Goal: Task Accomplishment & Management: Use online tool/utility

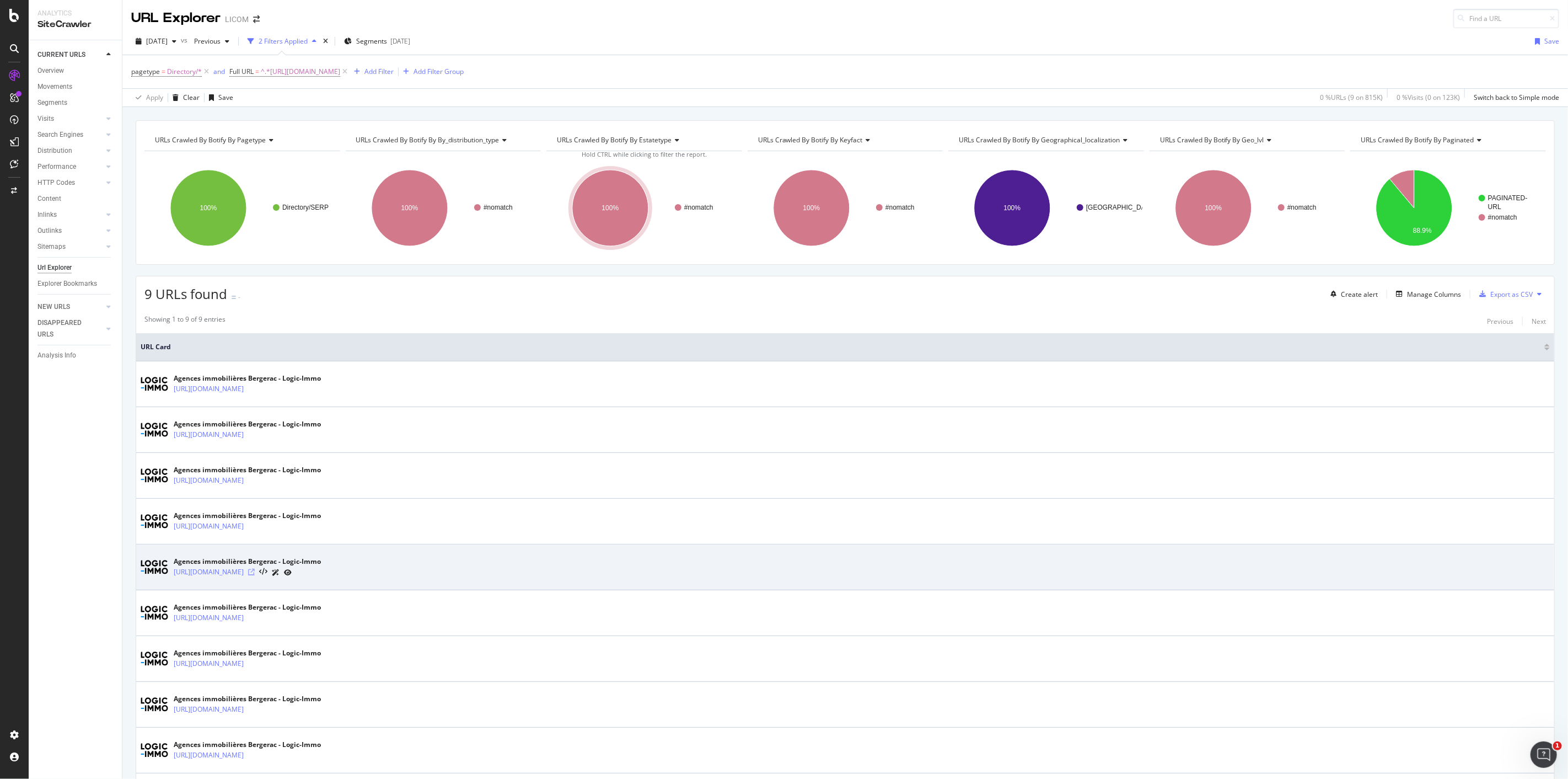
click at [254, 570] on icon at bounding box center [251, 572] width 7 height 7
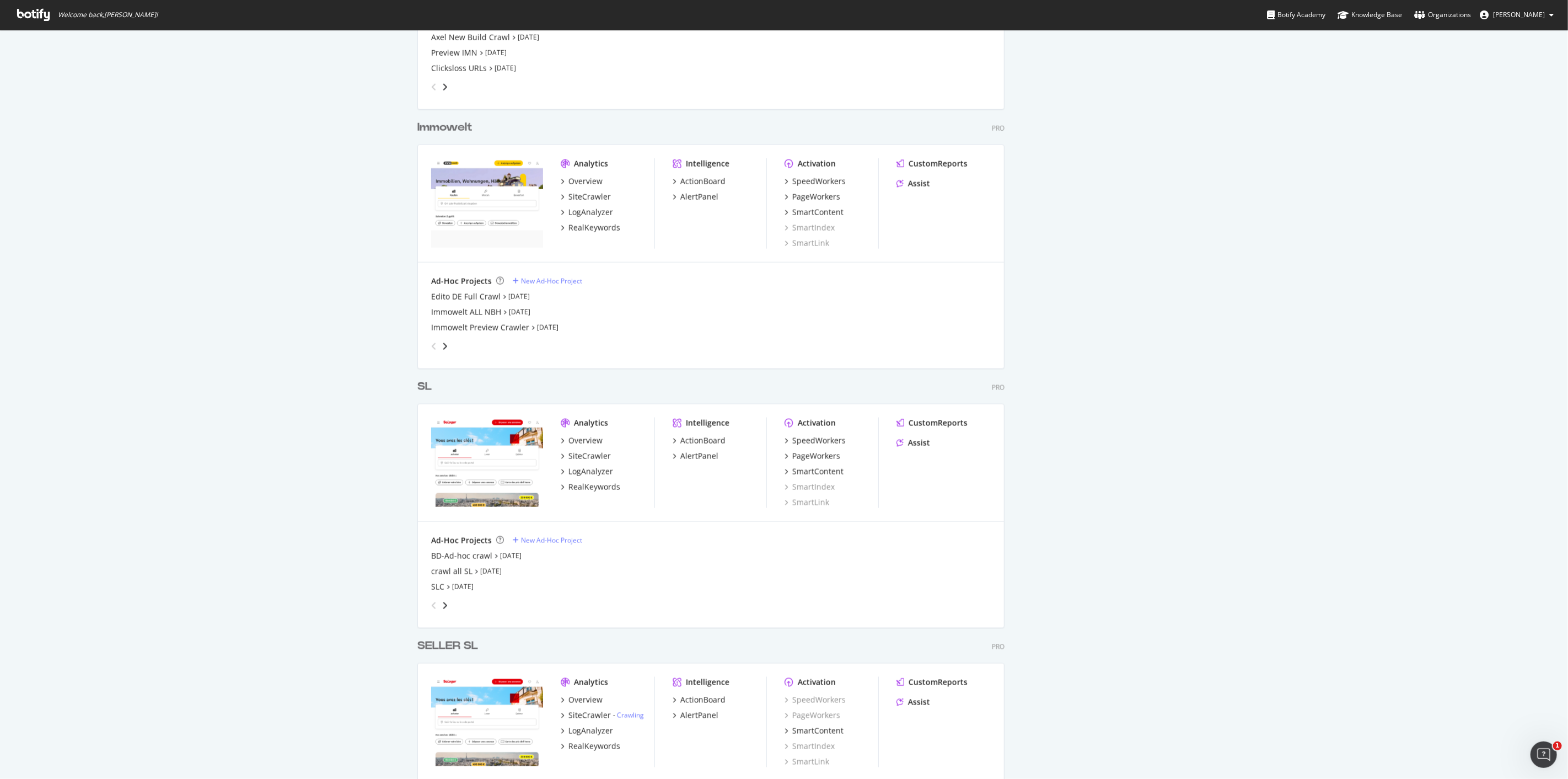
scroll to position [1409, 0]
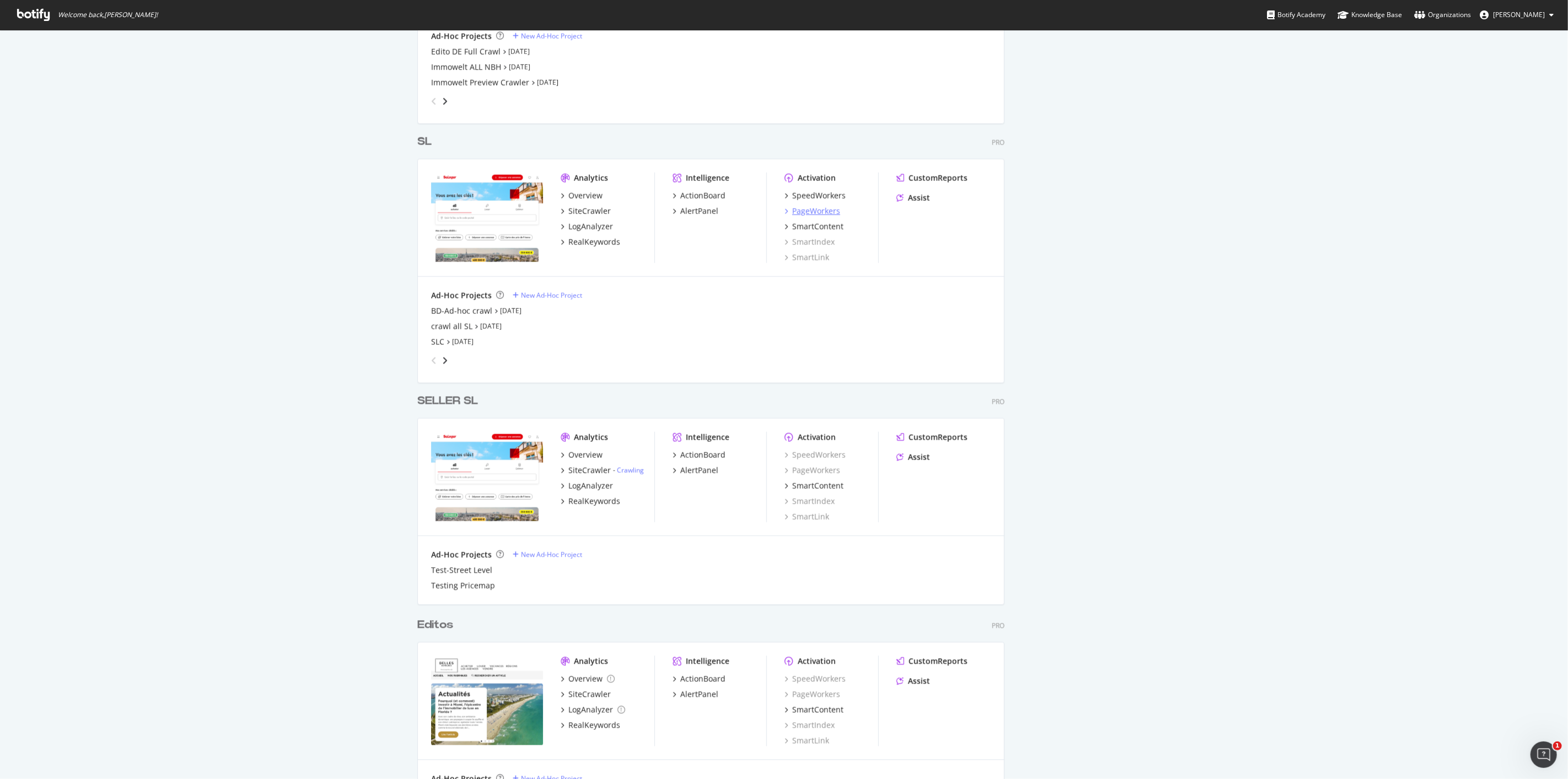
click at [816, 208] on div "PageWorkers" at bounding box center [816, 211] width 48 height 11
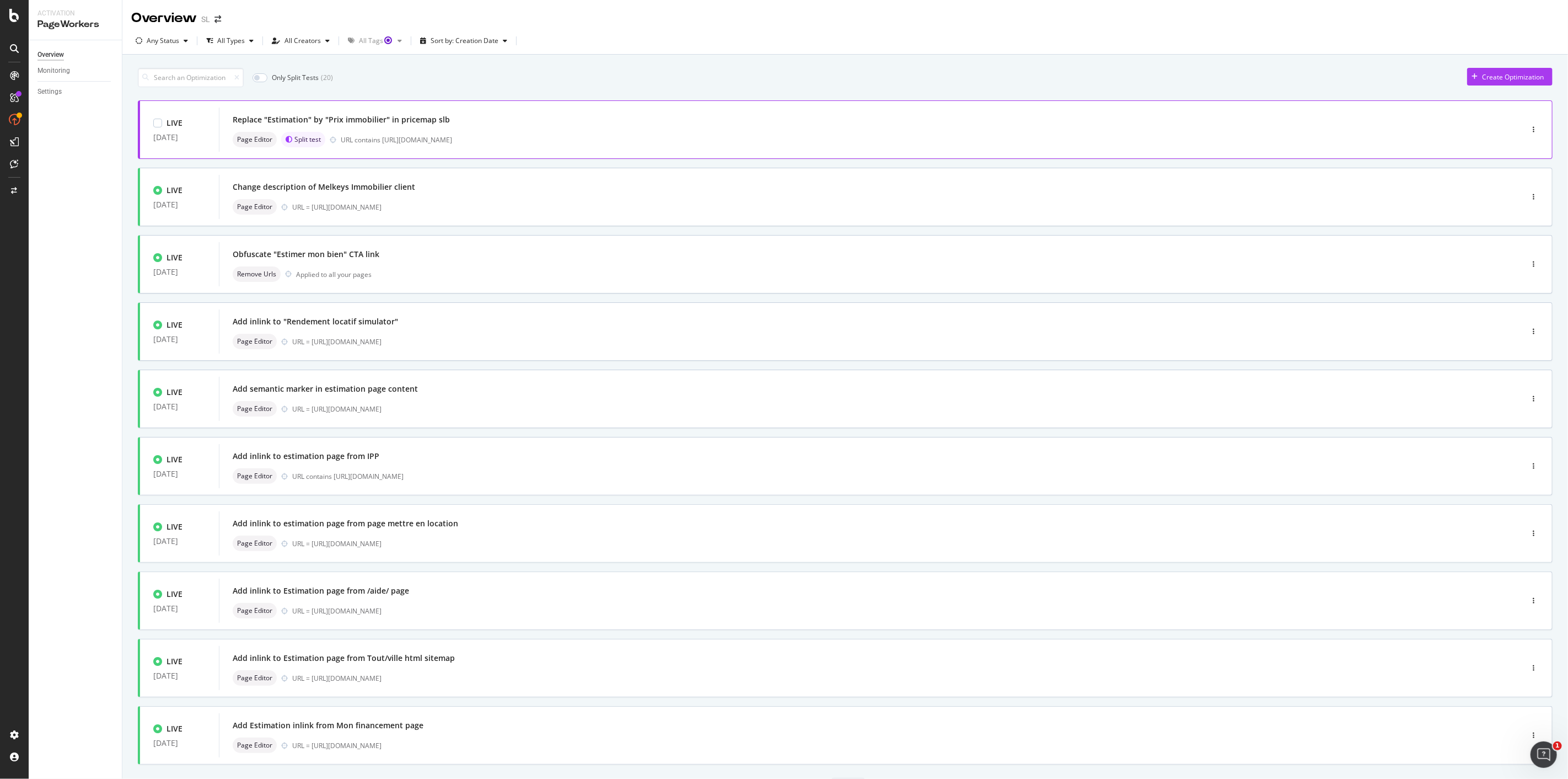
click at [513, 133] on div "Page Editor Split test URL contains https://www.seloger.com/prix-de-l-immo/vent…" at bounding box center [854, 139] width 1243 height 15
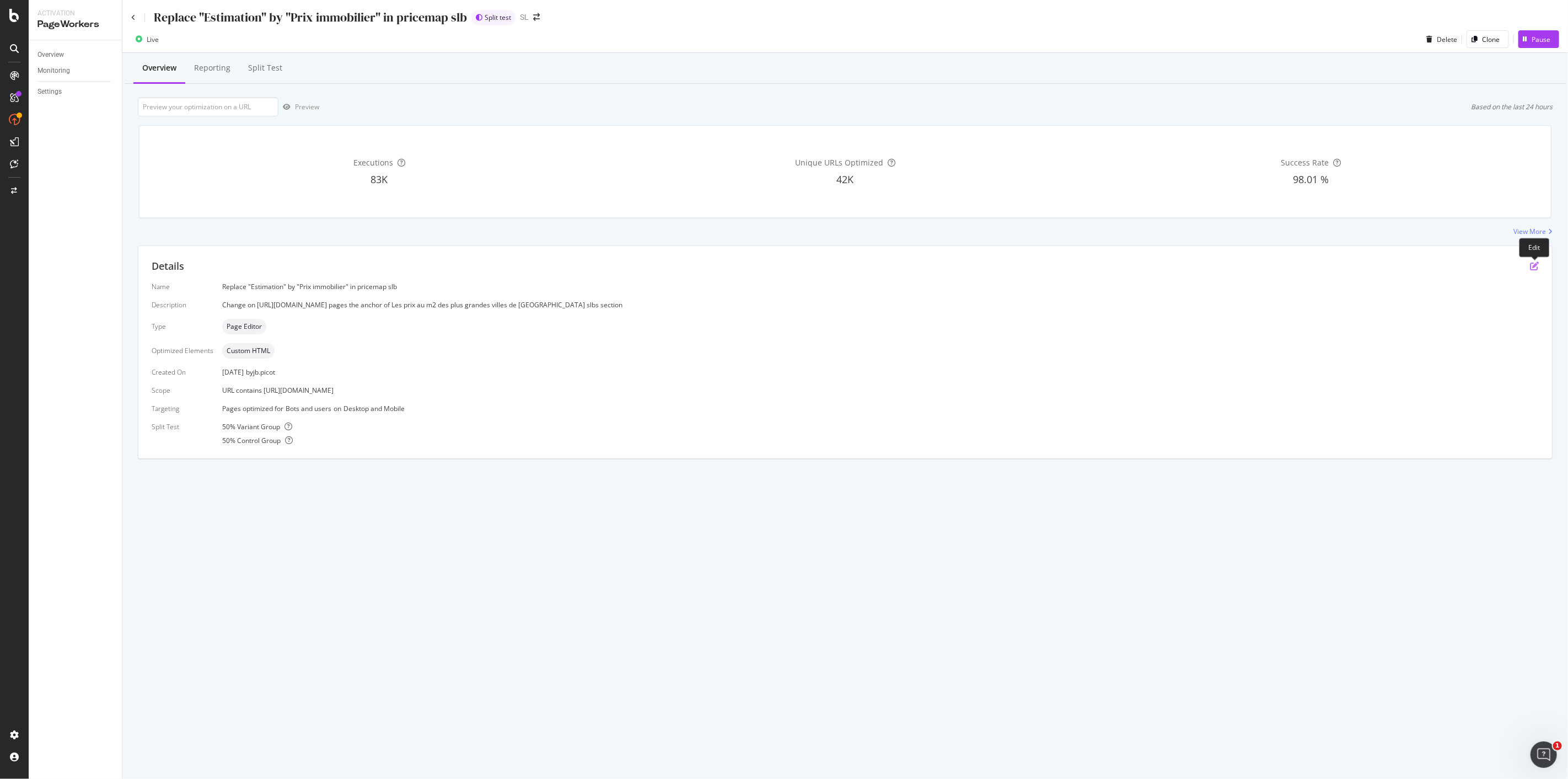
click at [1538, 265] on icon "pen-to-square" at bounding box center [1535, 266] width 9 height 9
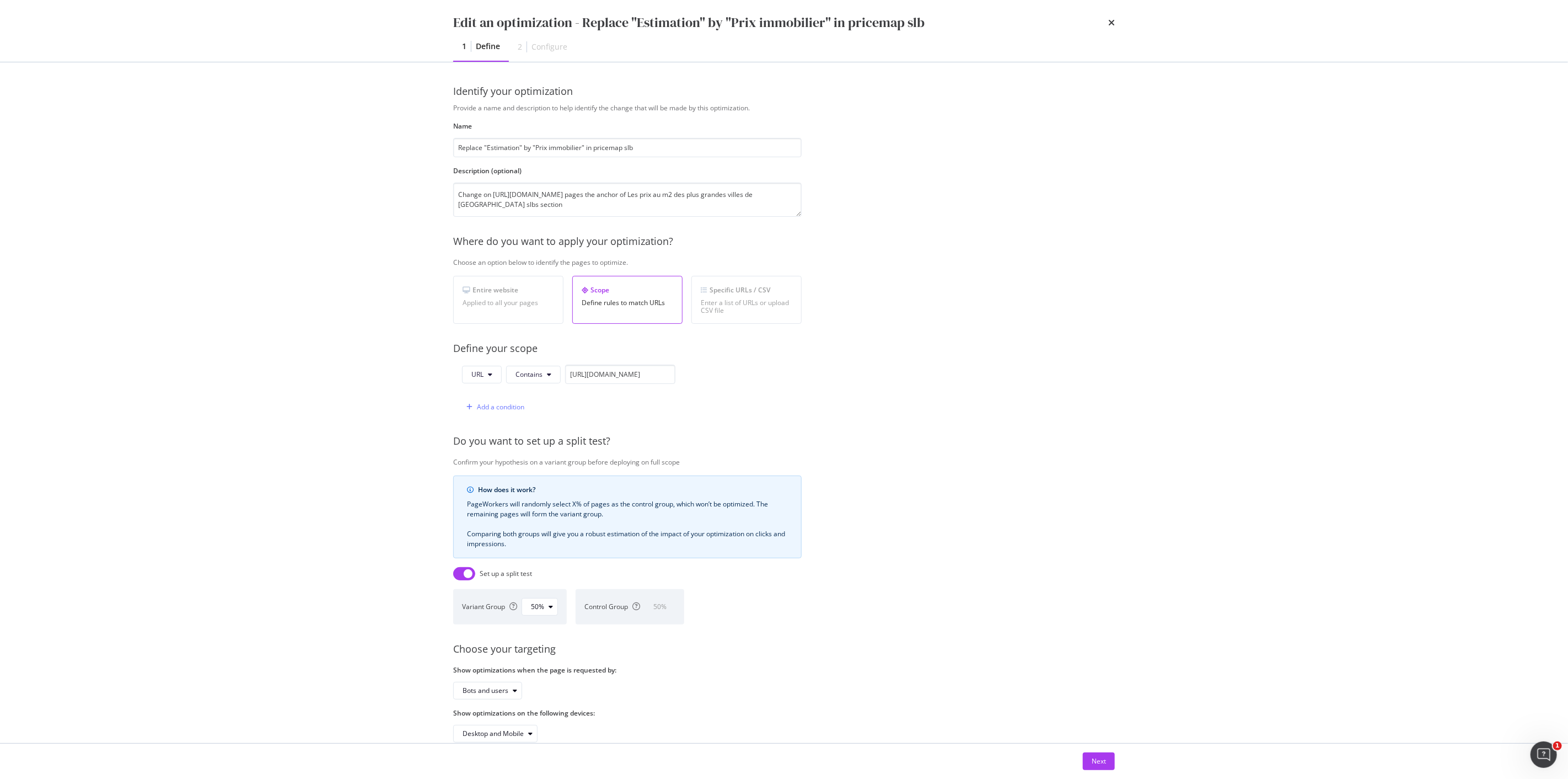
click at [1122, 756] on div "Next" at bounding box center [784, 761] width 706 height 35
click at [1098, 767] on div "Next" at bounding box center [1099, 761] width 14 height 17
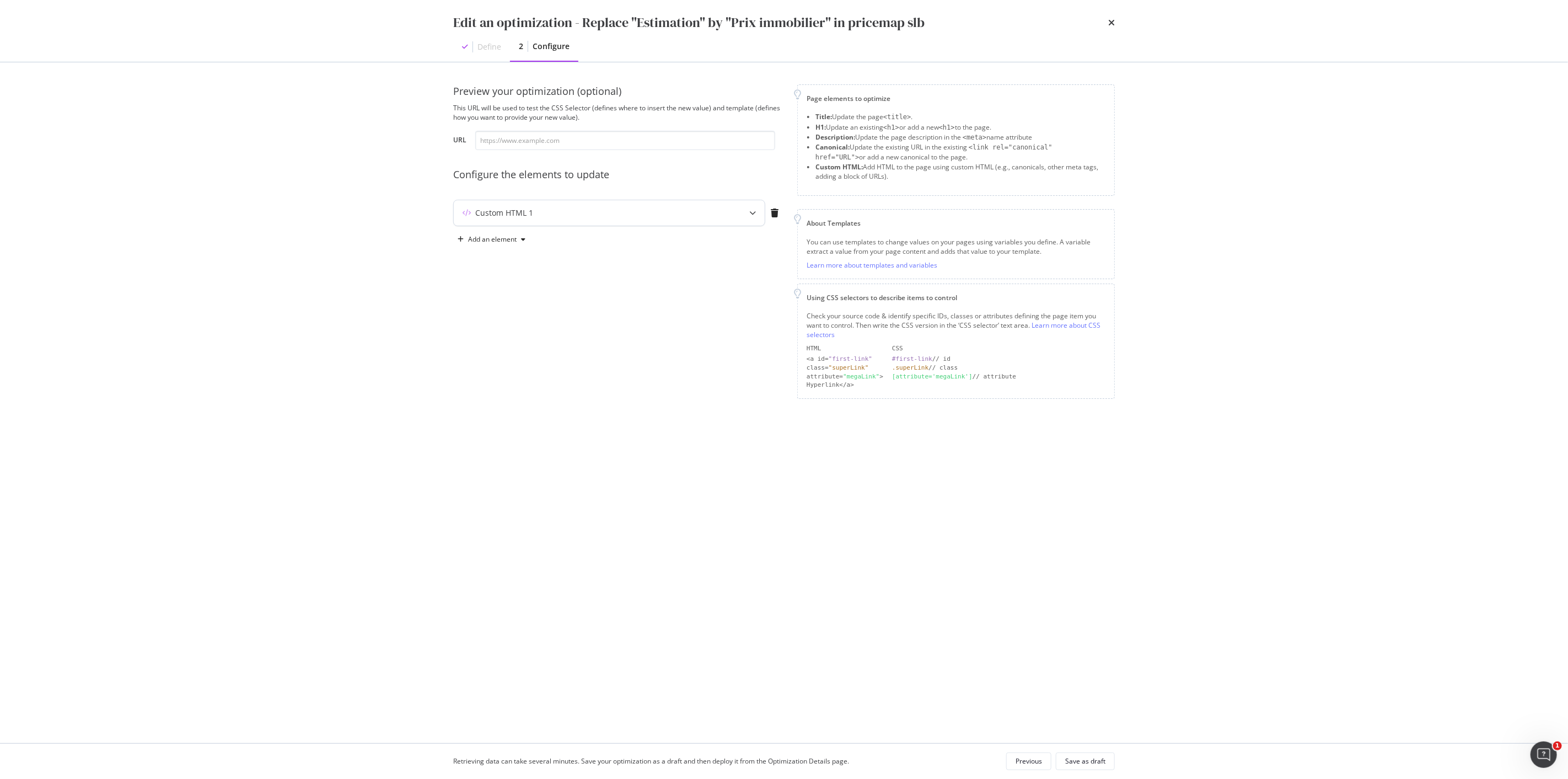
click at [566, 216] on div "Custom HTML 1" at bounding box center [588, 213] width 267 height 11
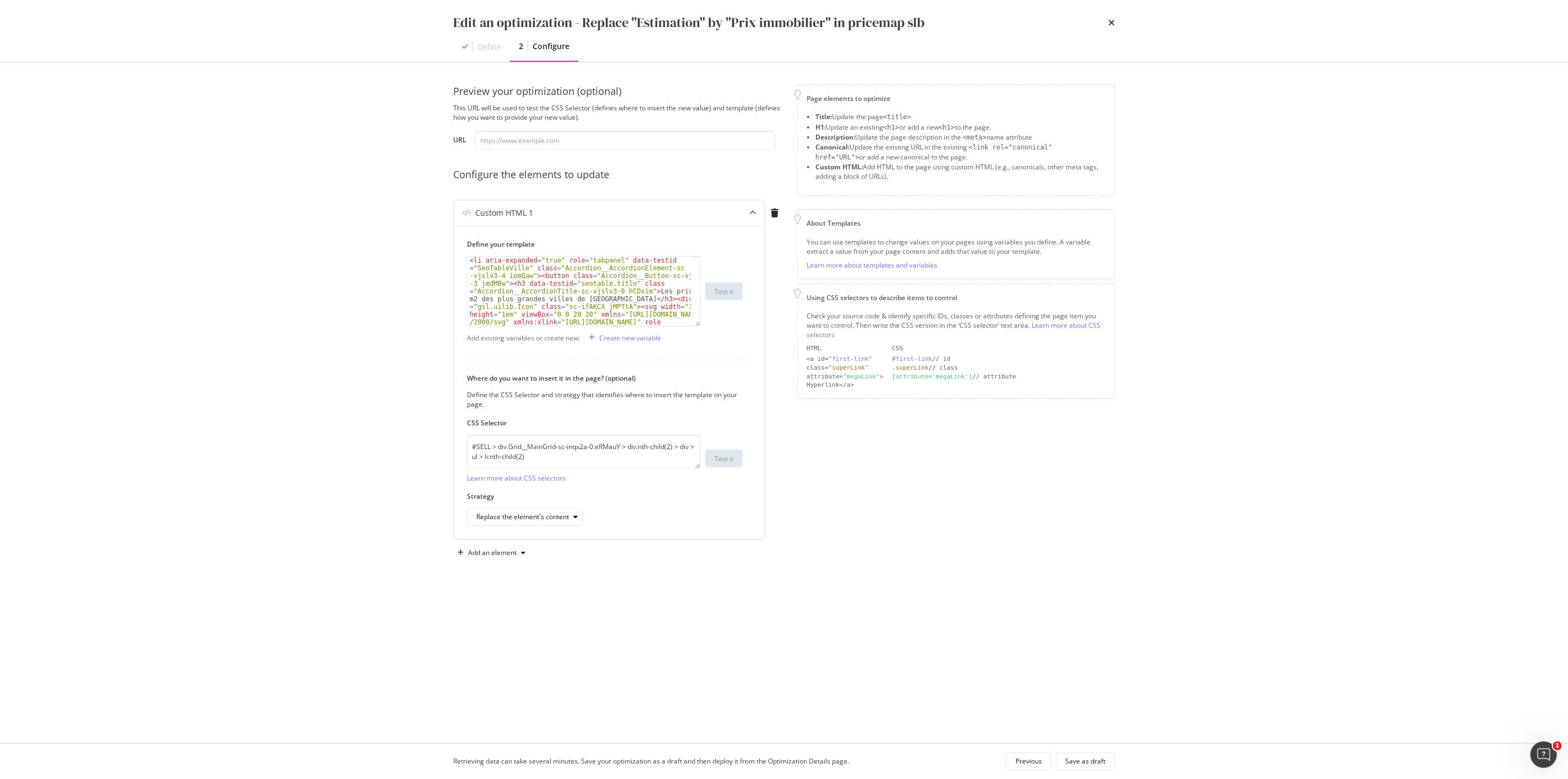
type textarea "<li aria-expanded="true" role="tabpanel" data-testid="SeoTableVille" class="Acc…"
click at [561, 439] on textarea "#SELL > div.Grid__MainGrid-sc-inqx2a-0.eRMauY > div:nth-child(2) > div > ul > l…" at bounding box center [583, 451] width 234 height 34
click at [625, 283] on div "< li aria-expanded = "true" role = "tabpanel" data-testid = "SeoTableVille" cla…" at bounding box center [579, 291] width 223 height 70
type textarea "<li aria-expanded="true" role="tabpanel" data-testid="SeoTableVille" class="Acc…"
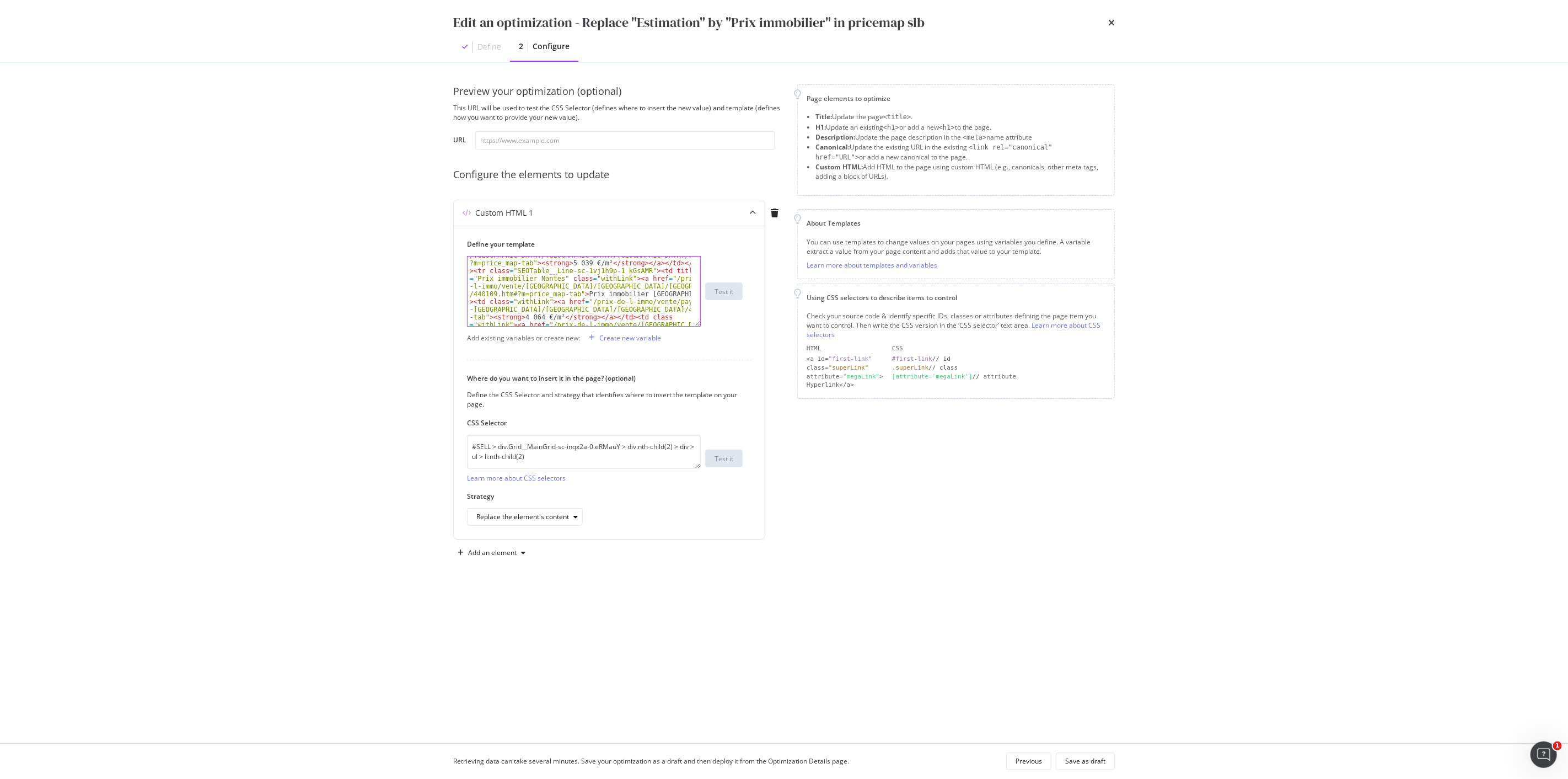
scroll to position [662, 0]
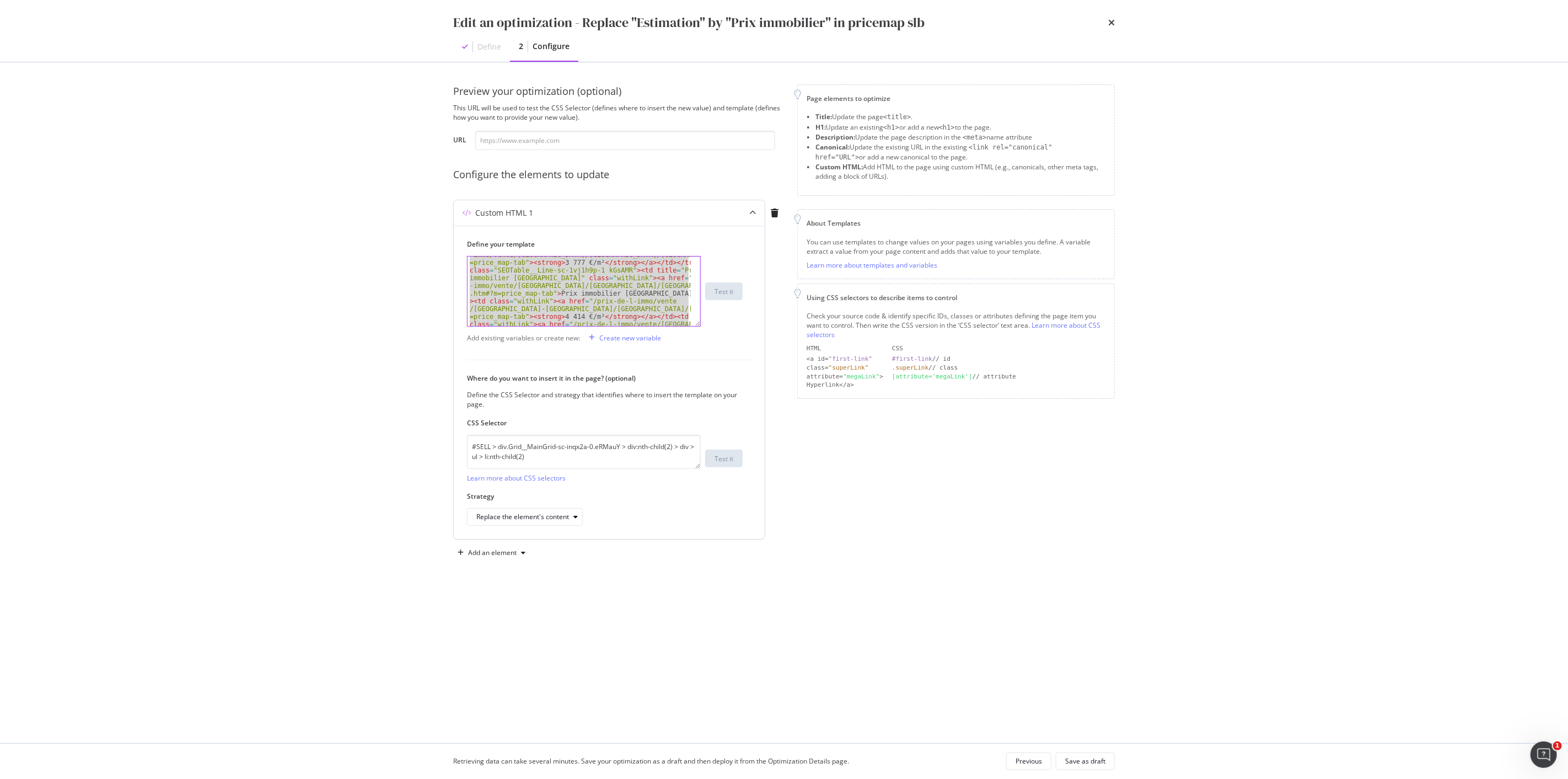
paste textarea "Cursor at row 123"
click at [598, 297] on div "< li aria-expanded = "true" role = "tabpanel" data-testid = "SeoTableVille" cla…" at bounding box center [579, 291] width 223 height 70
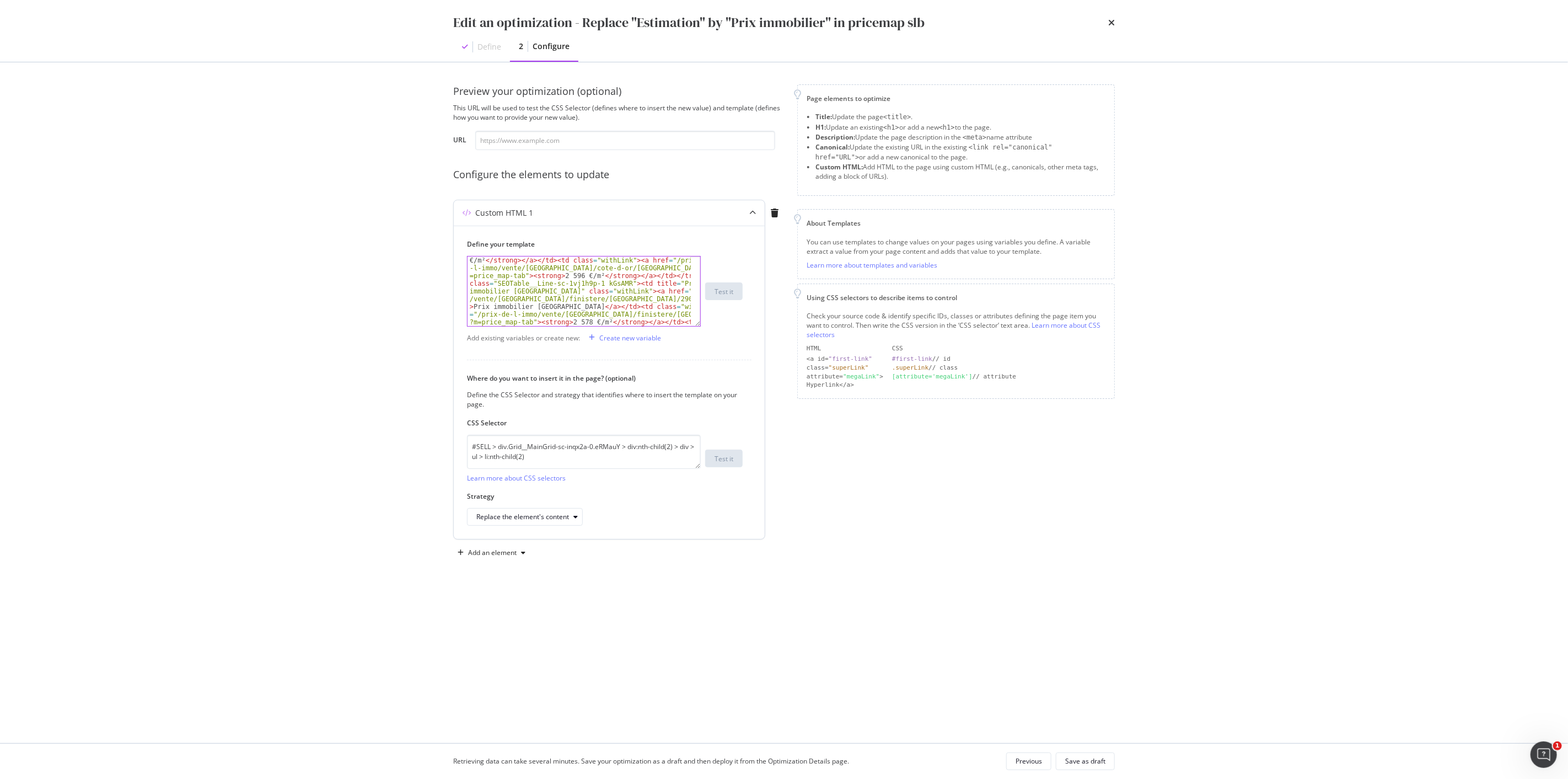
scroll to position [1400, 0]
click at [1112, 21] on icon "times" at bounding box center [1111, 23] width 7 height 9
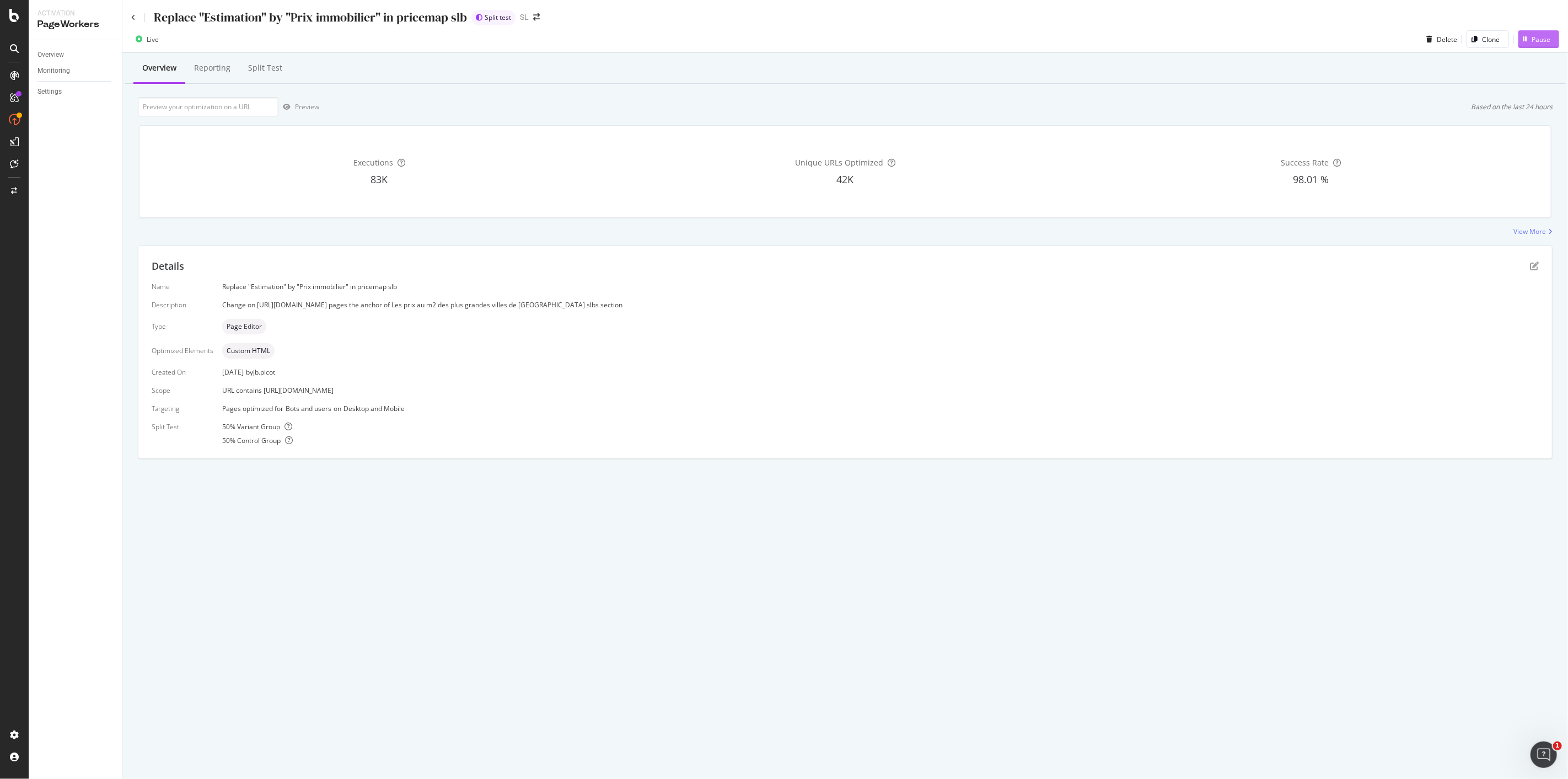
click at [1534, 39] on div "Pause" at bounding box center [1541, 39] width 18 height 9
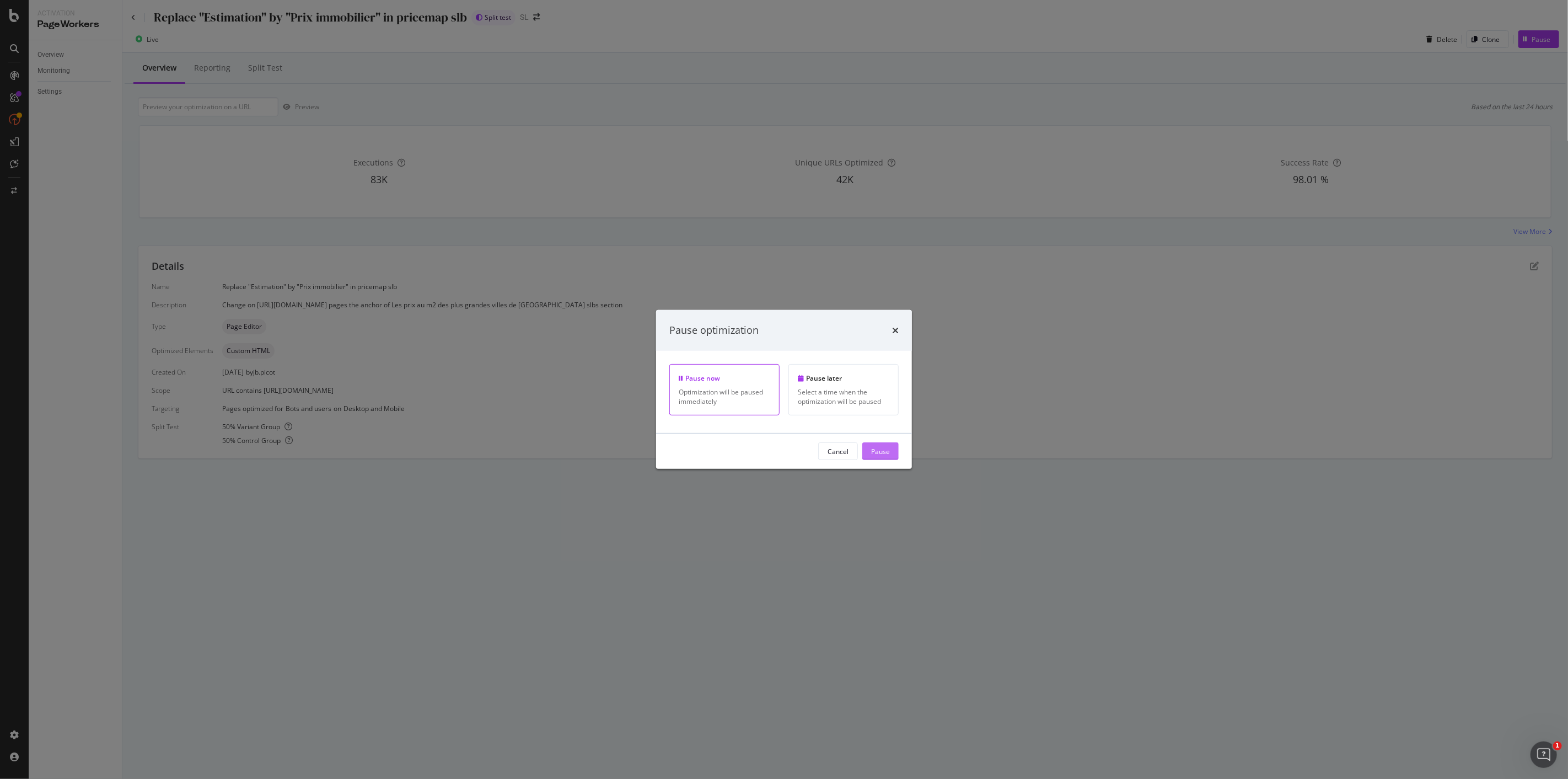
click at [884, 447] on div "Pause" at bounding box center [880, 451] width 18 height 9
